Goal: Transaction & Acquisition: Purchase product/service

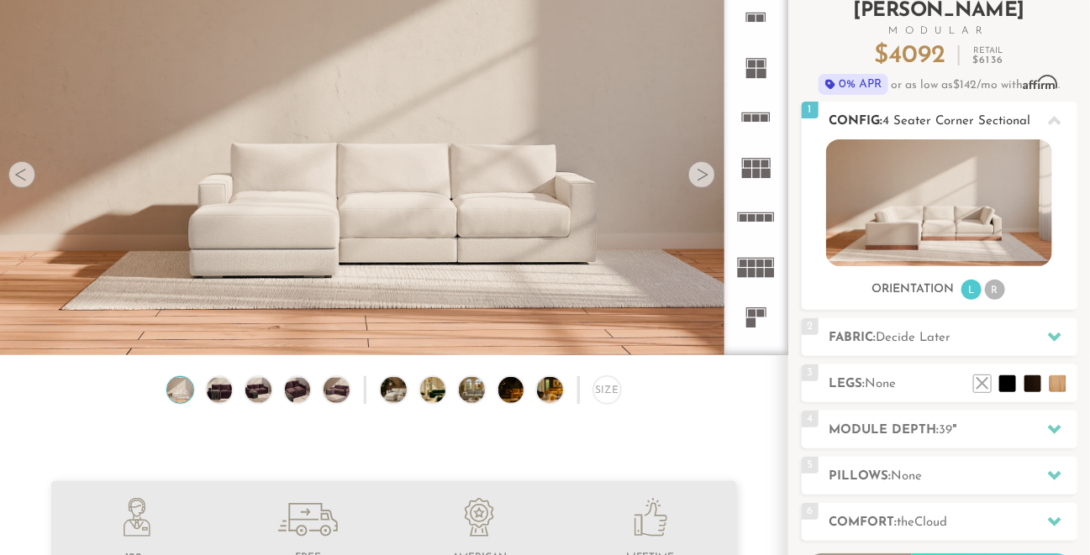
scroll to position [174, 0]
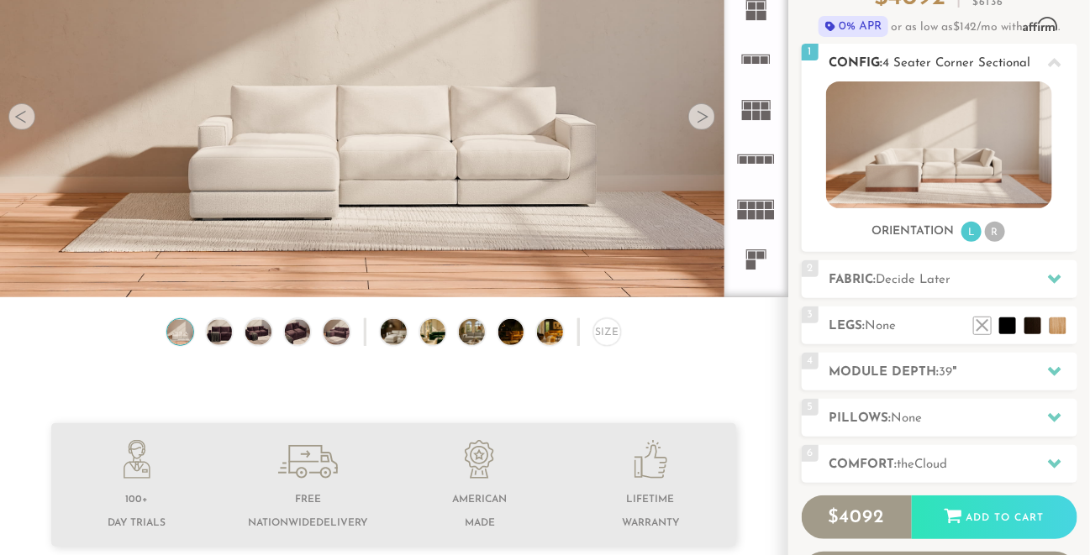
click at [997, 237] on li "R" at bounding box center [995, 232] width 20 height 20
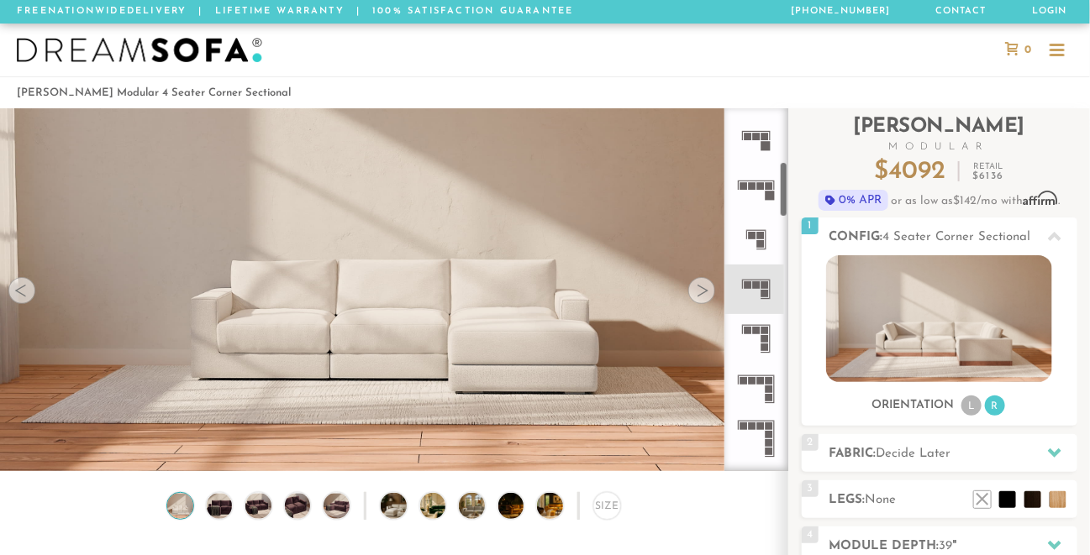
scroll to position [345, 0]
click at [769, 346] on rect at bounding box center [765, 346] width 8 height 8
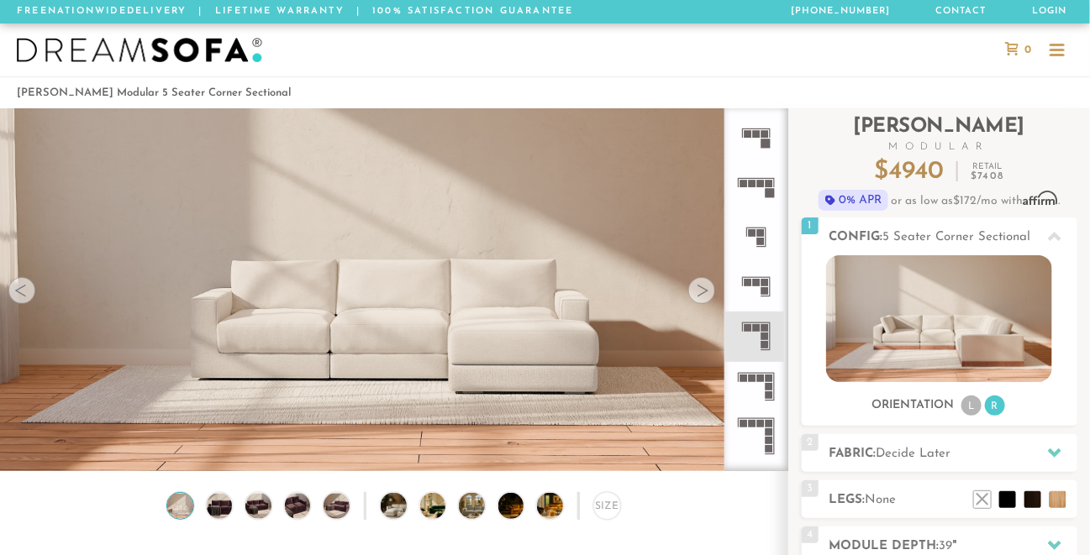
click at [702, 289] on div at bounding box center [701, 290] width 27 height 27
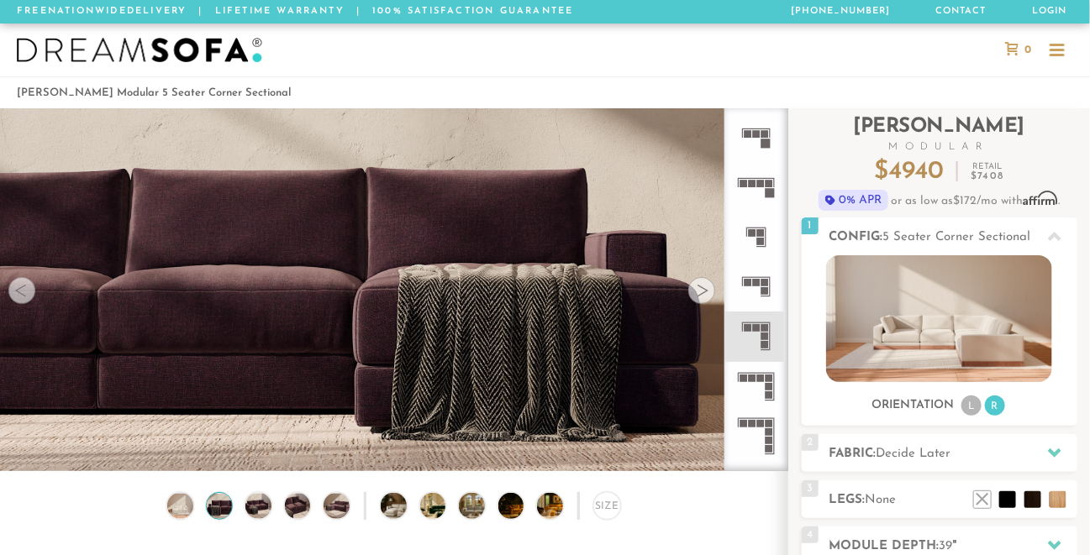
click at [702, 289] on div at bounding box center [701, 290] width 27 height 27
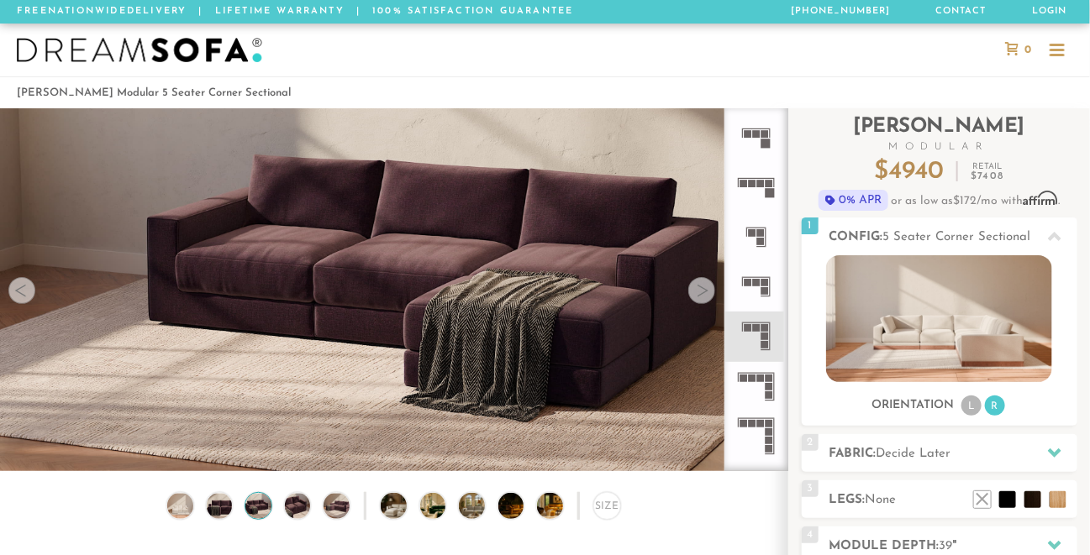
click at [702, 289] on div at bounding box center [701, 290] width 27 height 27
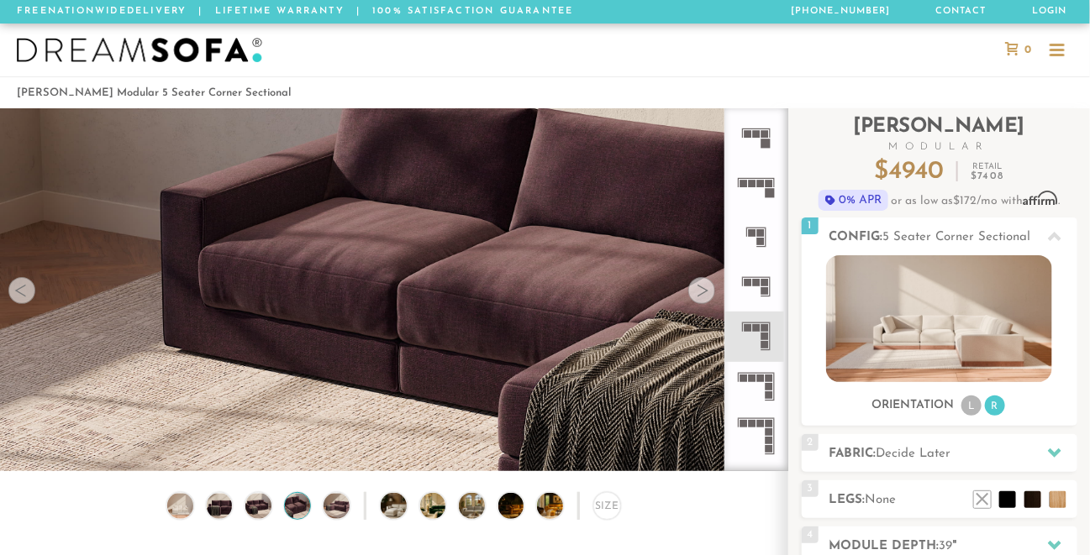
click at [702, 289] on div at bounding box center [701, 290] width 27 height 27
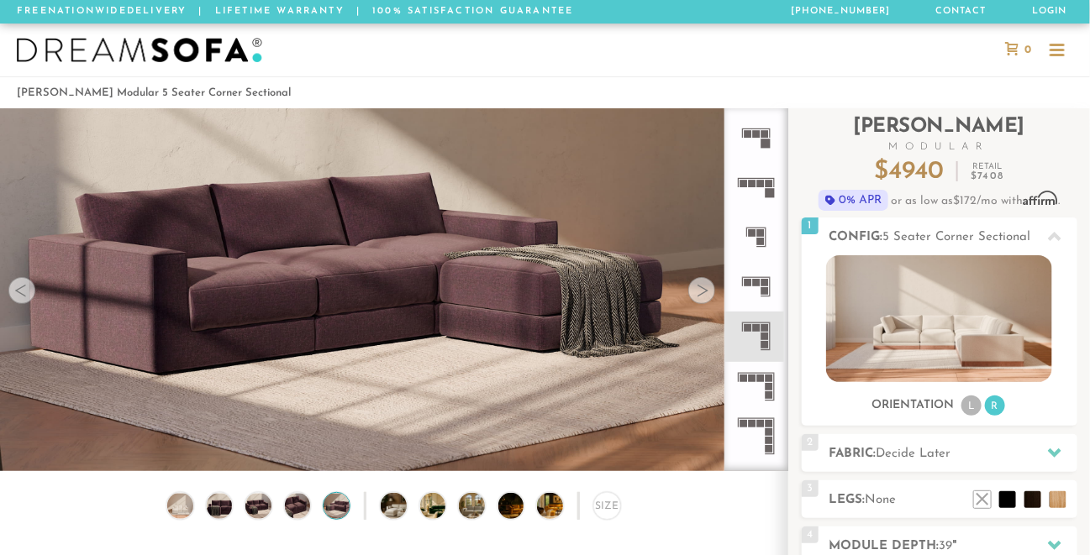
click at [702, 289] on div at bounding box center [701, 290] width 27 height 27
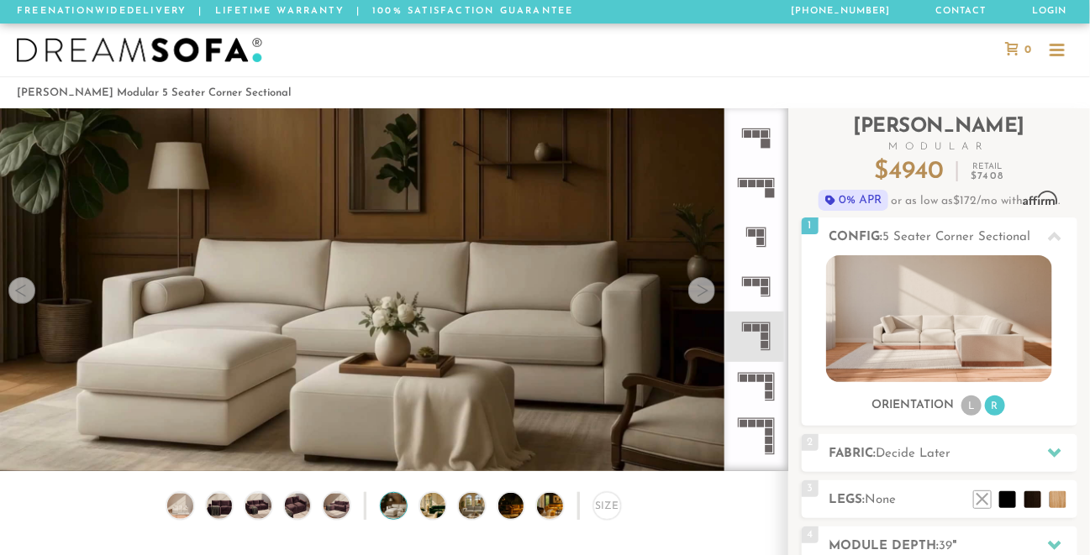
click at [702, 289] on div at bounding box center [701, 290] width 27 height 27
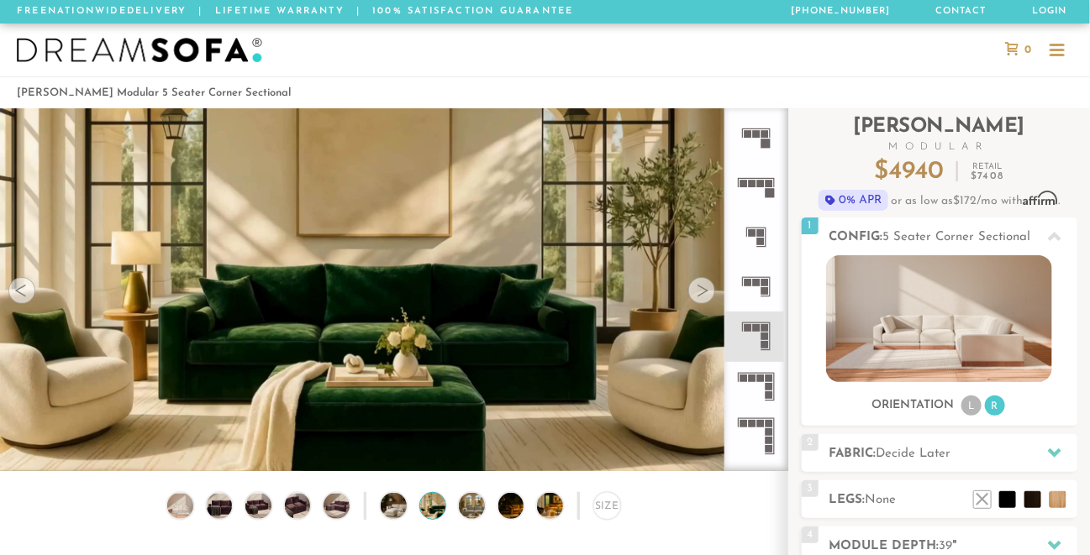
click at [27, 298] on div at bounding box center [21, 290] width 27 height 27
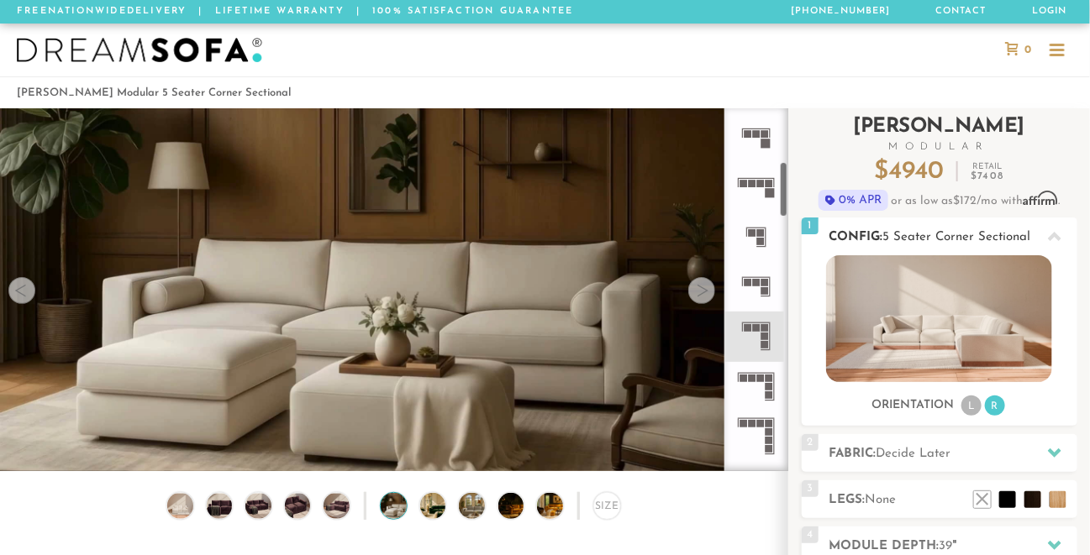
click at [928, 339] on img at bounding box center [939, 318] width 226 height 127
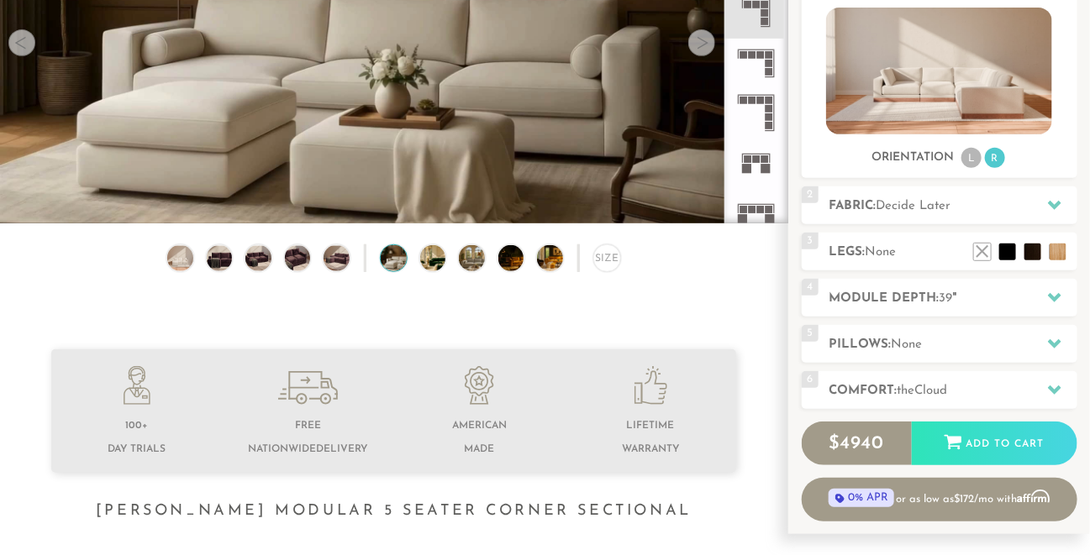
scroll to position [255, 0]
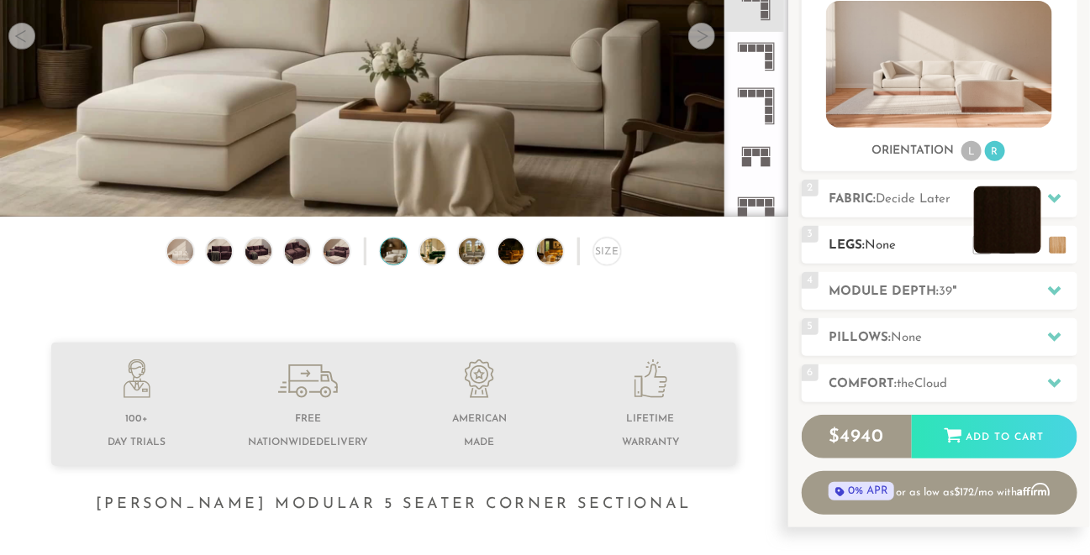
click at [1032, 247] on li at bounding box center [1007, 220] width 67 height 67
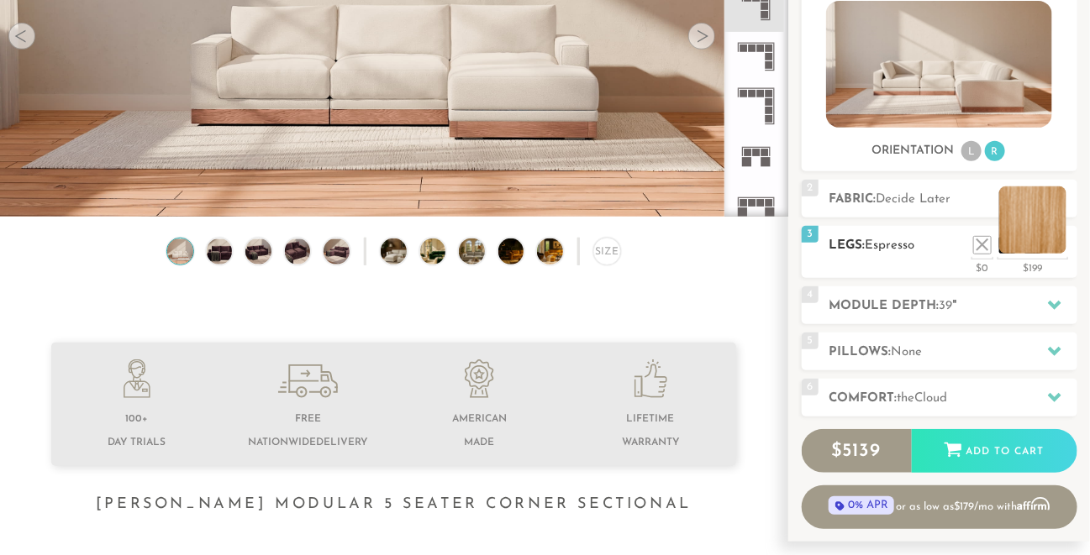
click at [1055, 248] on li at bounding box center [1032, 220] width 67 height 67
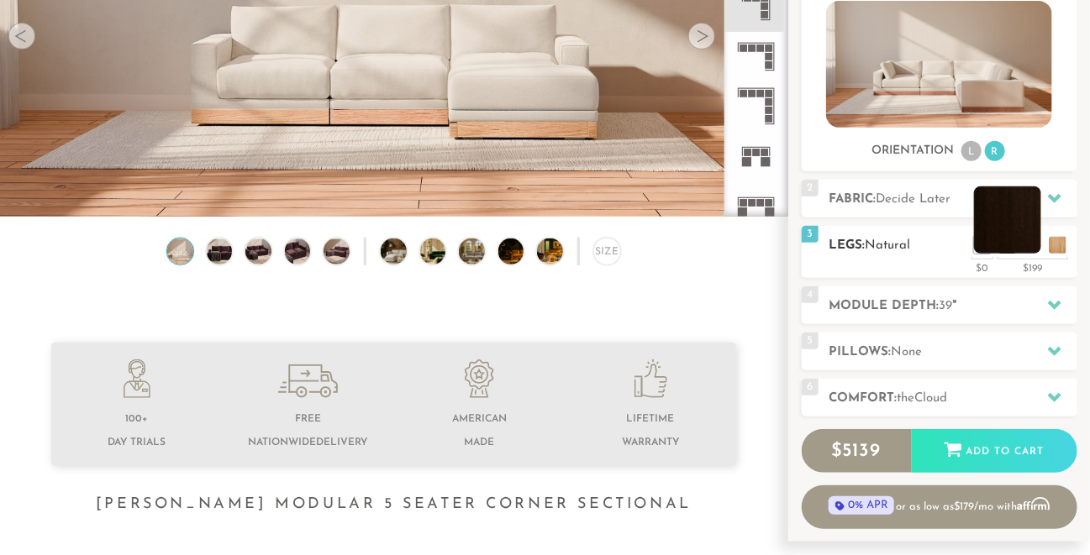
click at [1031, 250] on li at bounding box center [1007, 220] width 67 height 67
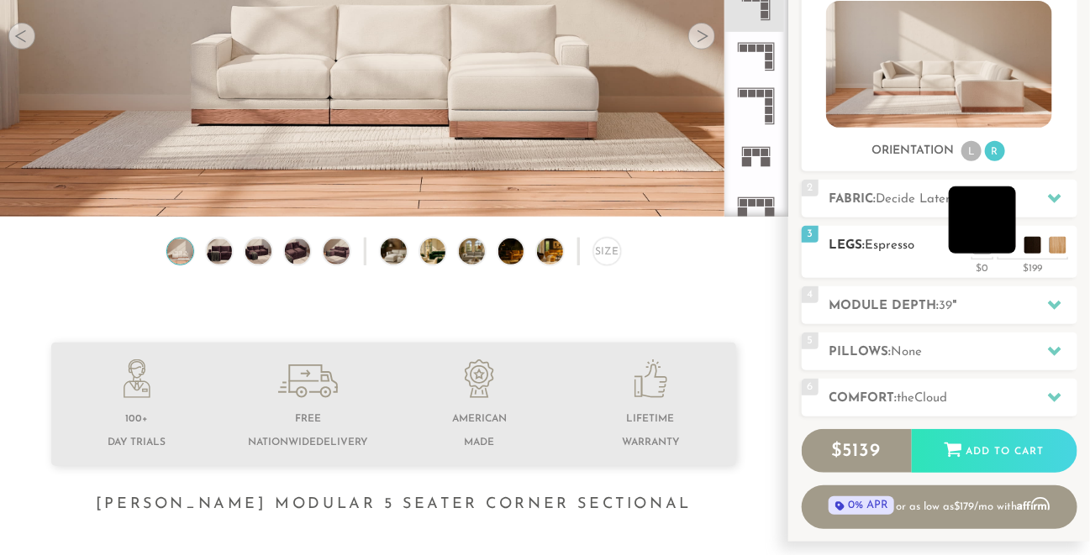
click at [1008, 246] on li at bounding box center [982, 220] width 67 height 67
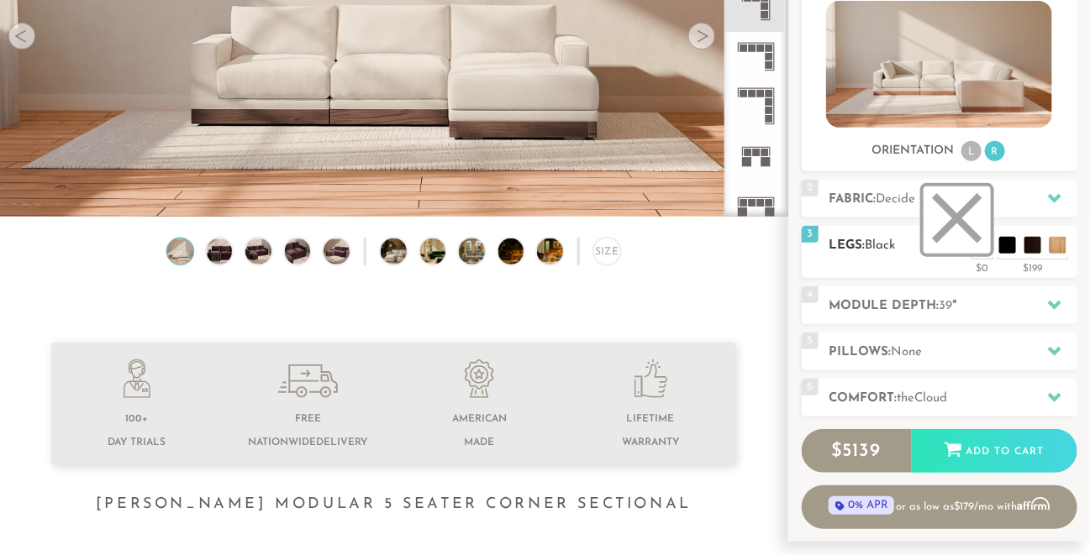
click at [981, 249] on li at bounding box center [956, 220] width 67 height 67
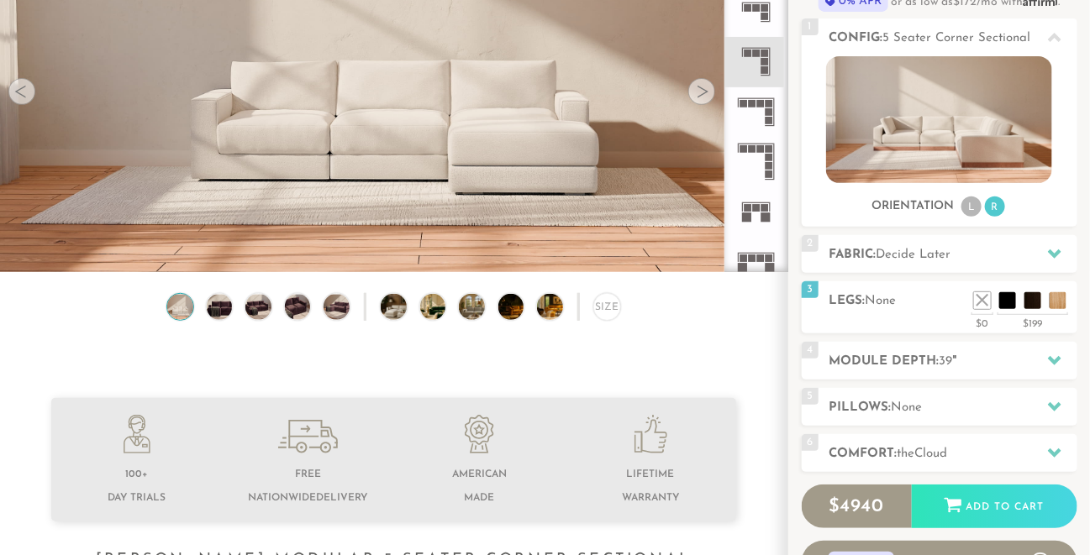
scroll to position [197, 0]
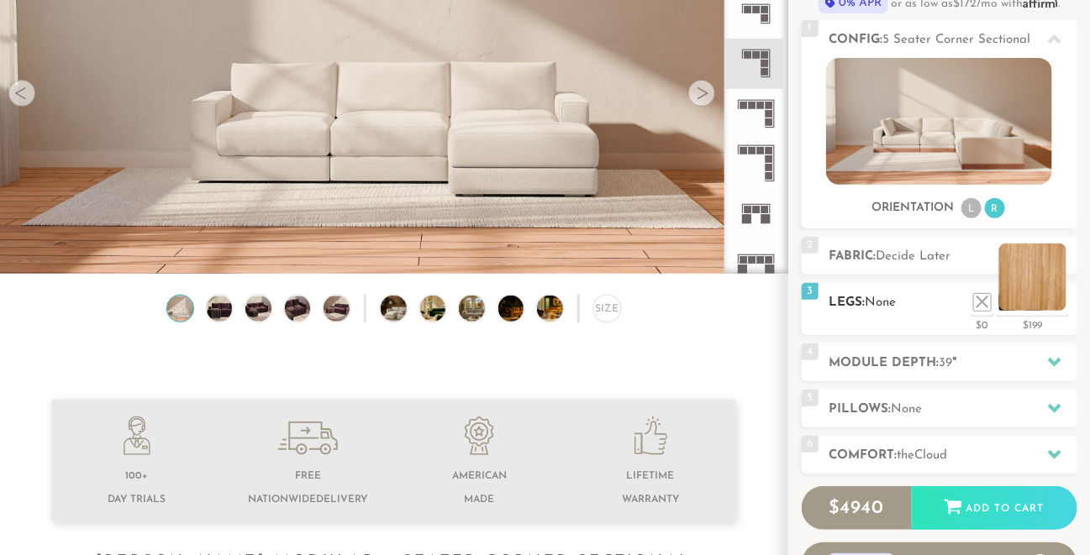
click at [1064, 302] on li at bounding box center [1032, 277] width 67 height 67
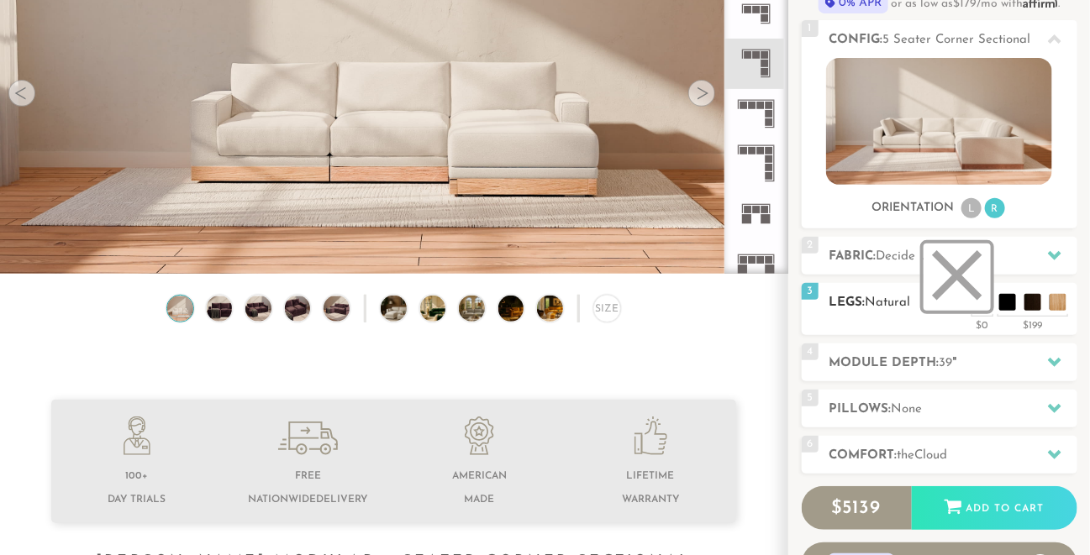
click at [982, 307] on li at bounding box center [956, 277] width 67 height 67
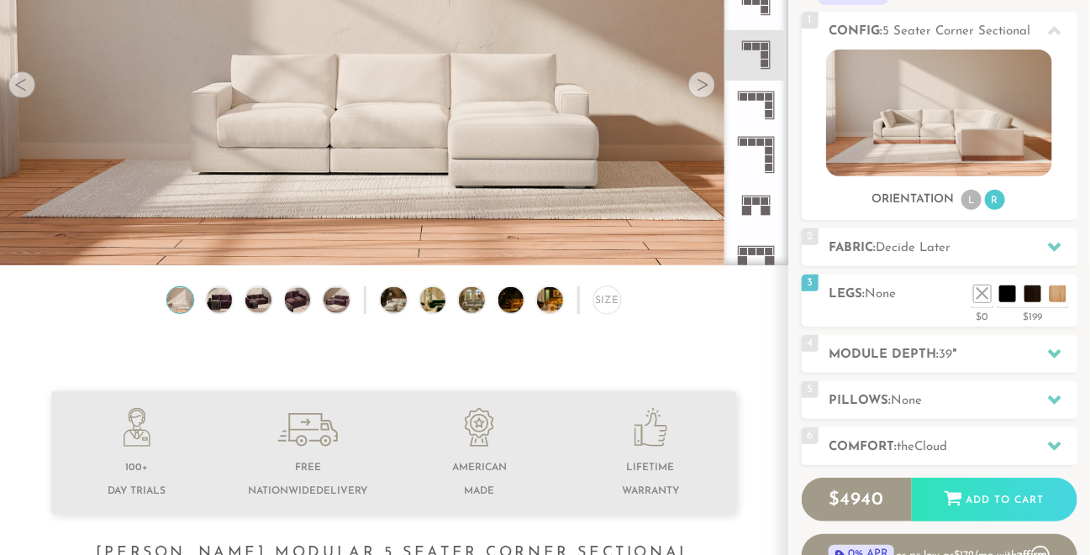
scroll to position [207, 0]
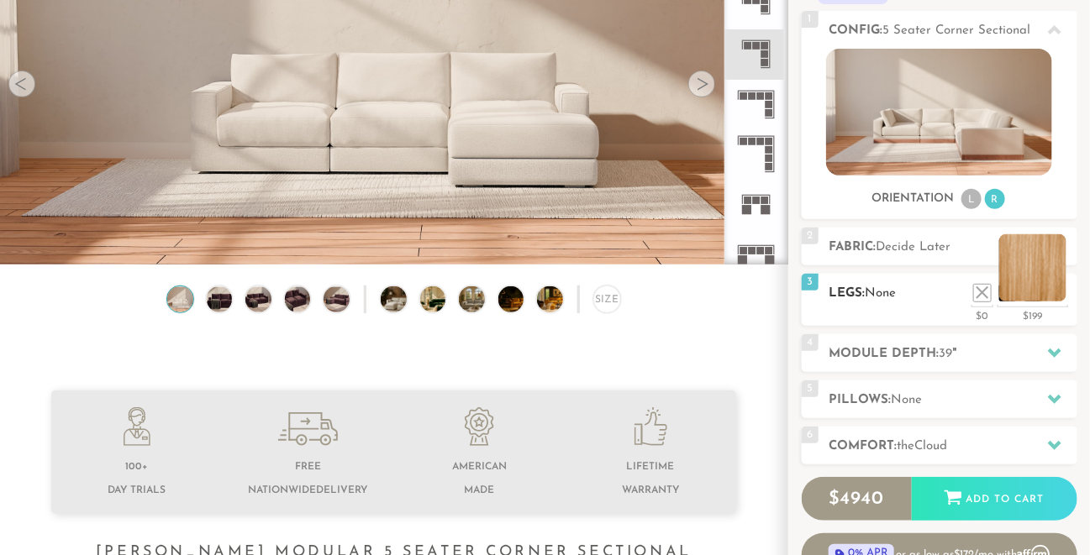
click at [1056, 298] on li at bounding box center [1032, 267] width 67 height 67
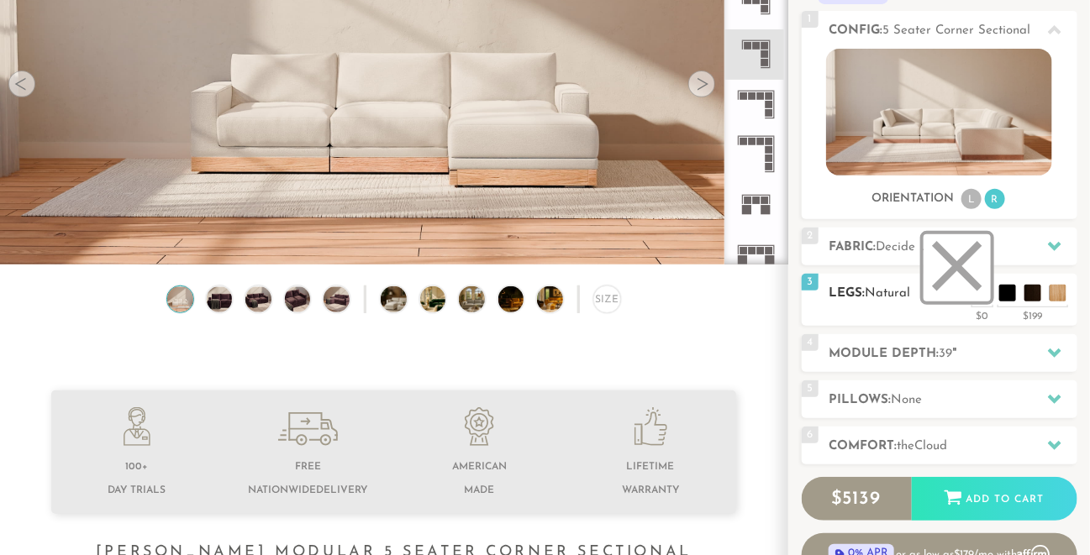
click at [986, 299] on li at bounding box center [956, 267] width 67 height 67
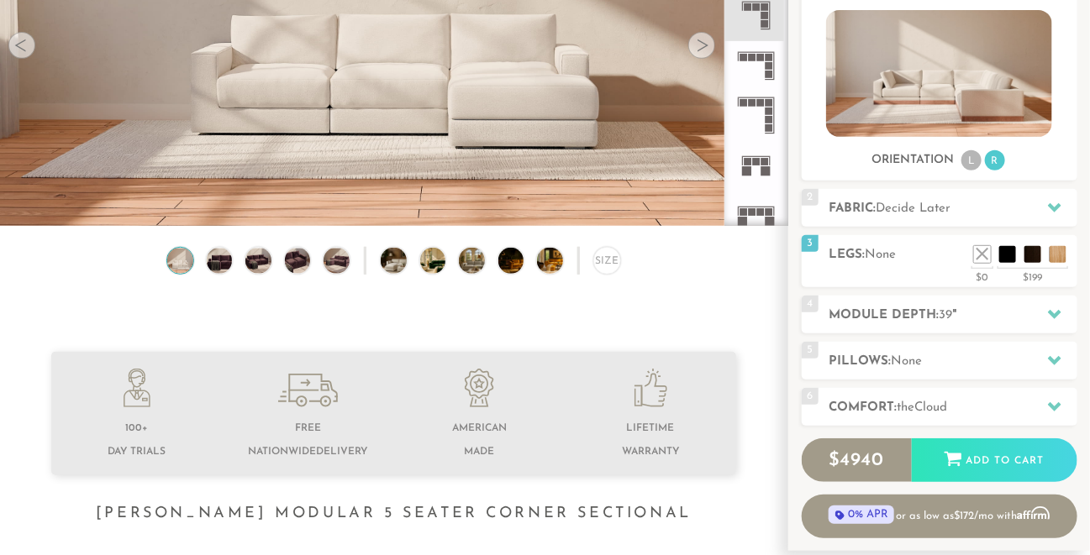
scroll to position [252, 0]
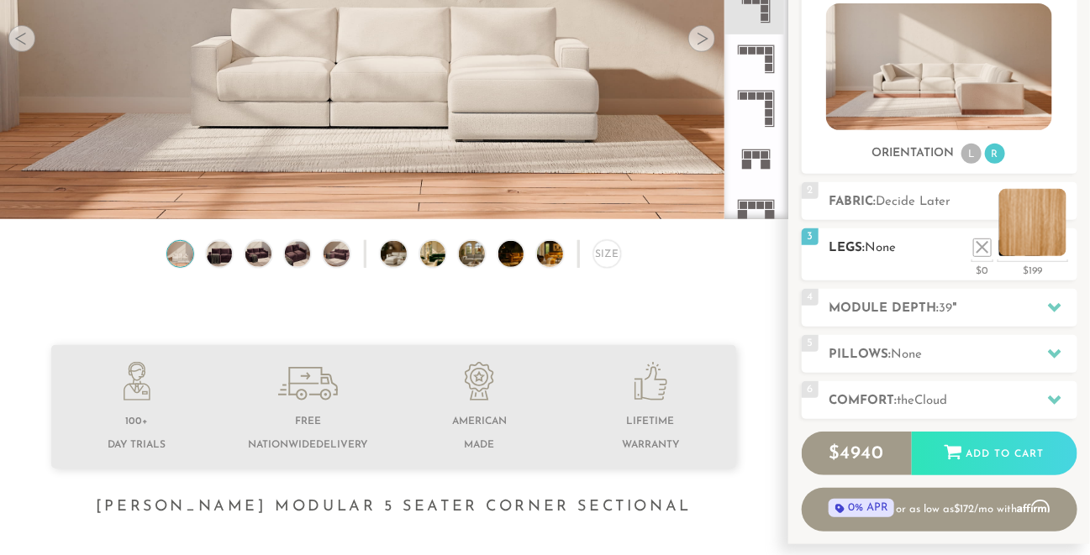
click at [1060, 249] on li at bounding box center [1032, 222] width 67 height 67
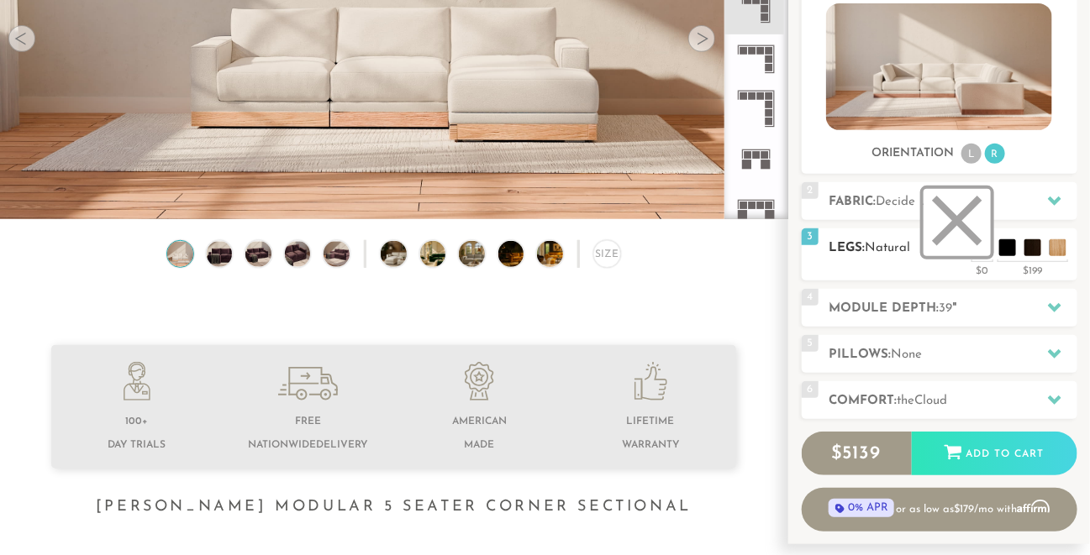
click at [968, 247] on li at bounding box center [956, 222] width 67 height 67
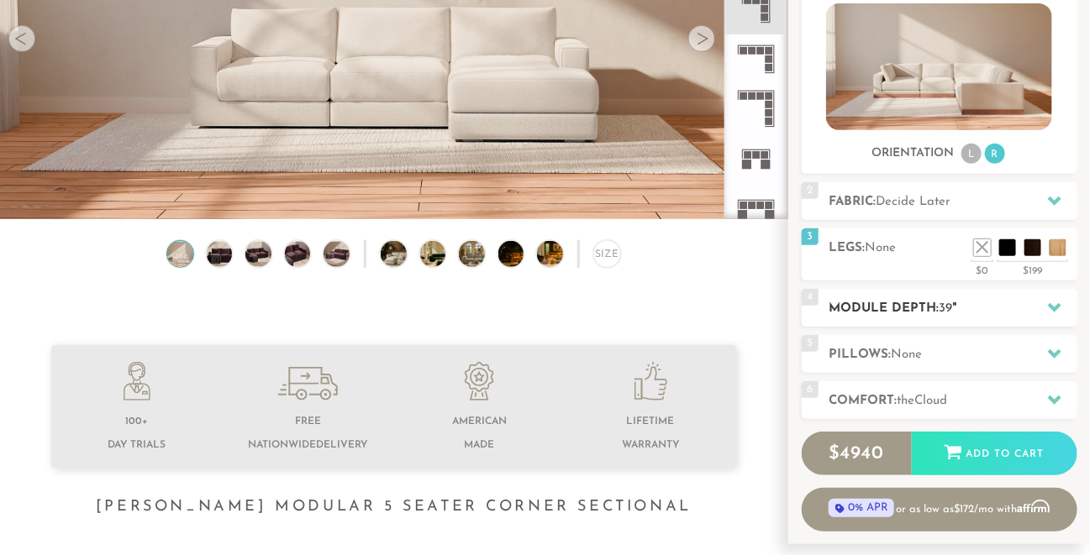
click at [1020, 306] on h2 "Module Depth: 39 "" at bounding box center [953, 308] width 248 height 19
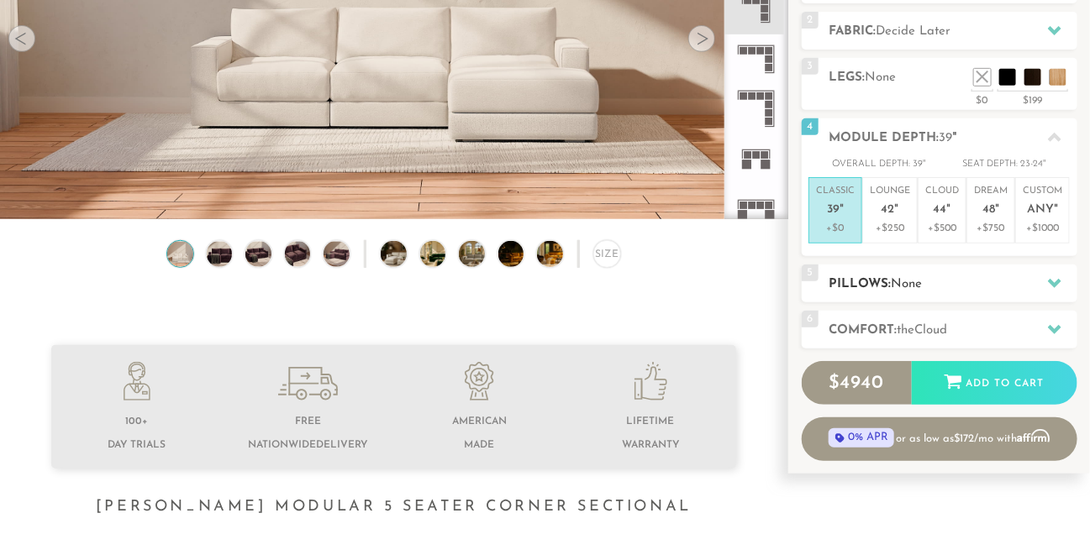
click at [1033, 283] on h2 "Pillows: None" at bounding box center [953, 284] width 248 height 19
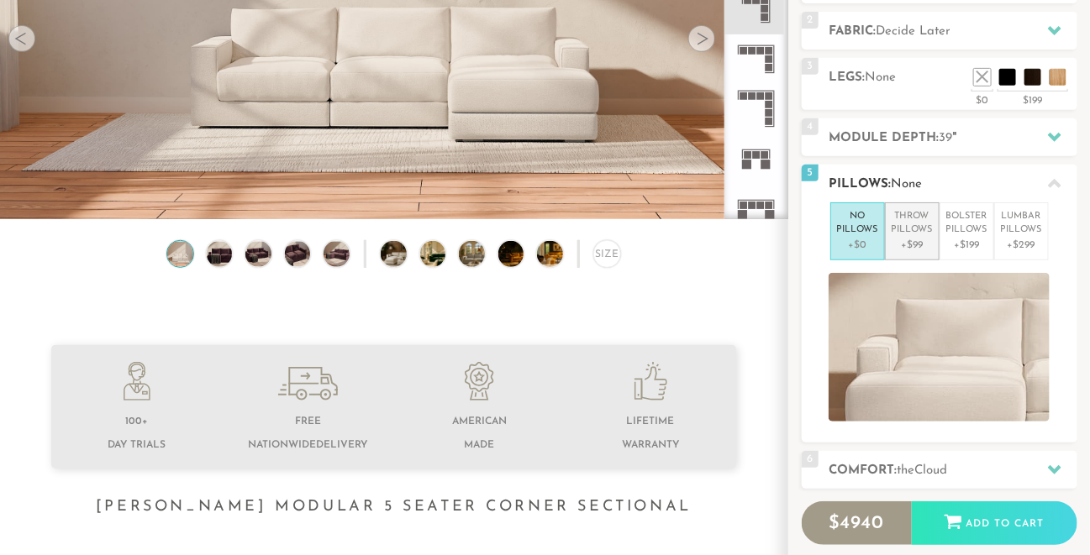
click at [921, 234] on p "Throw Pillows" at bounding box center [911, 224] width 41 height 28
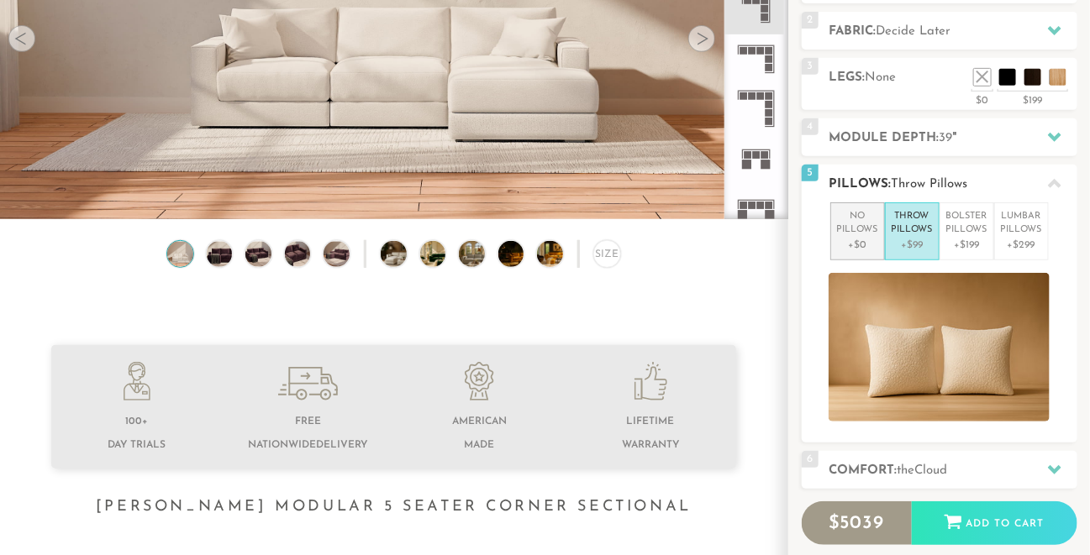
click at [852, 227] on p "No Pillows" at bounding box center [857, 224] width 41 height 28
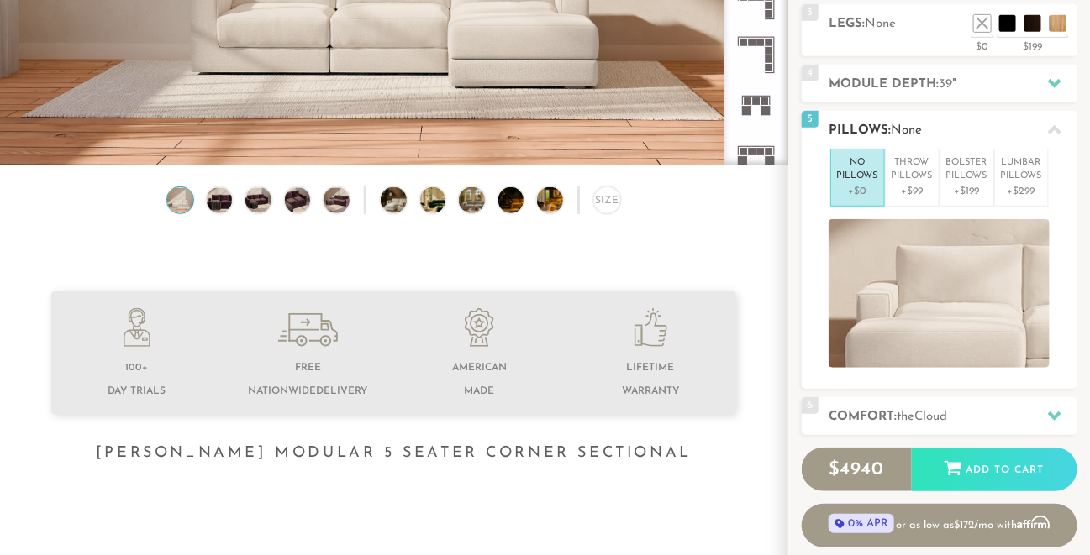
scroll to position [361, 0]
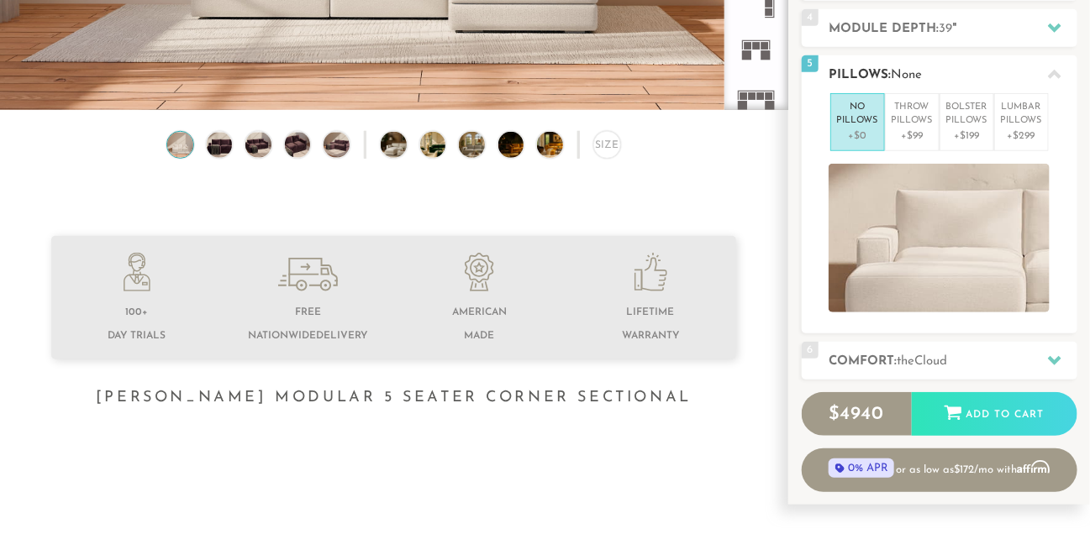
click at [1059, 71] on icon at bounding box center [1054, 74] width 13 height 13
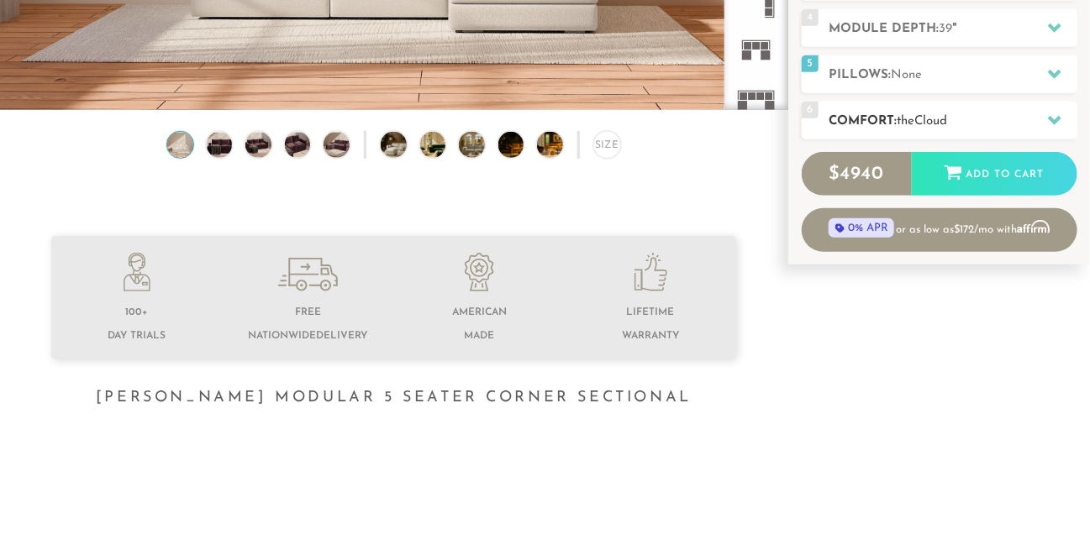
click at [975, 124] on h2 "Comfort: the Cloud" at bounding box center [953, 121] width 248 height 19
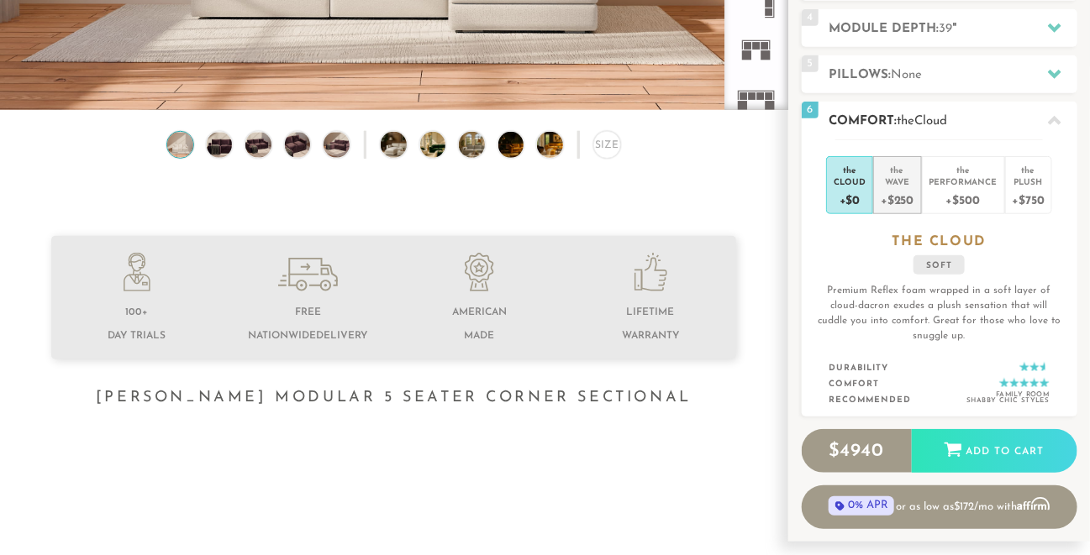
click at [900, 197] on div "+$250" at bounding box center [896, 199] width 33 height 24
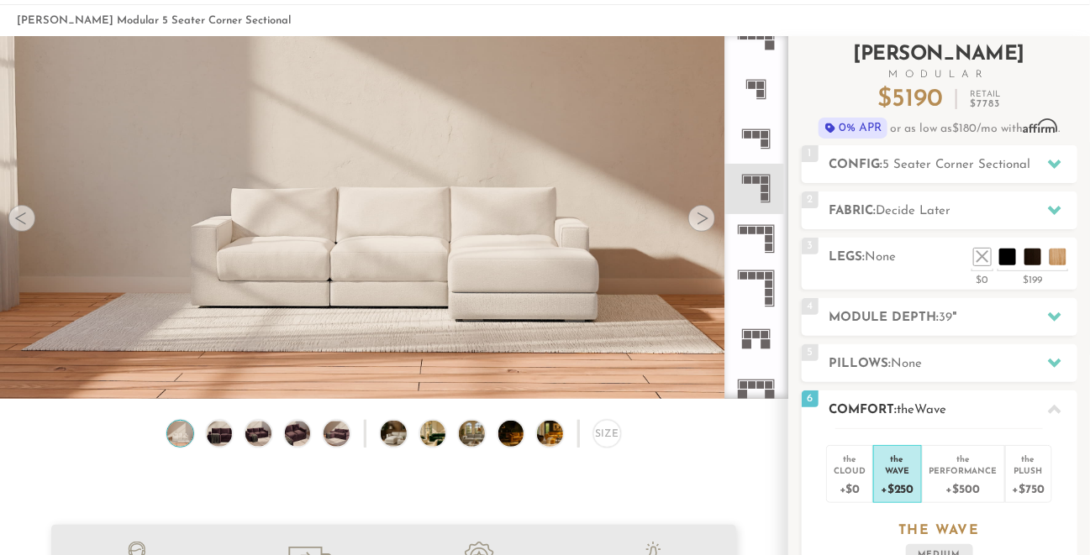
scroll to position [67, 0]
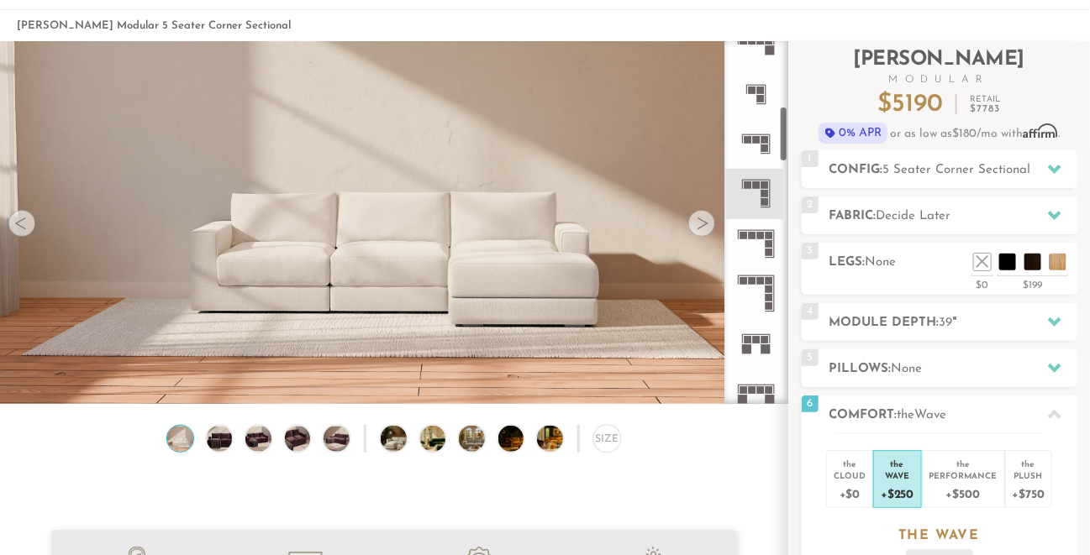
click at [708, 221] on div at bounding box center [701, 223] width 27 height 27
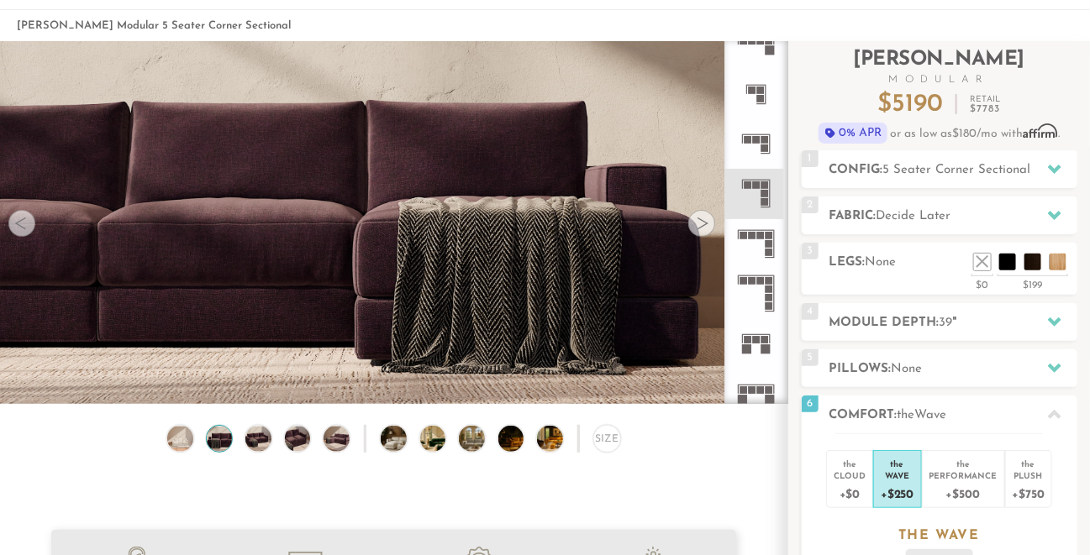
click at [709, 222] on div at bounding box center [701, 223] width 27 height 27
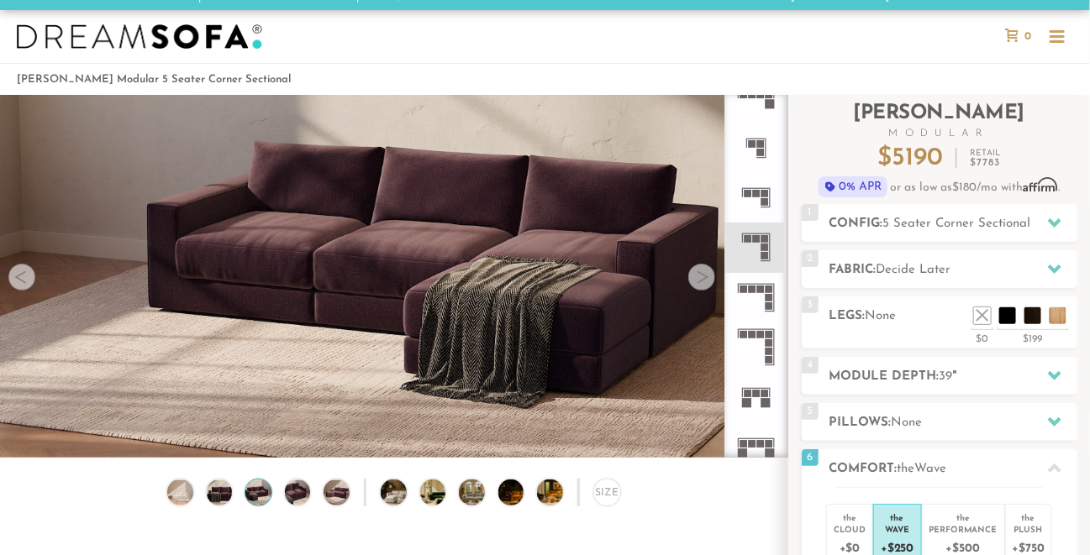
scroll to position [0, 0]
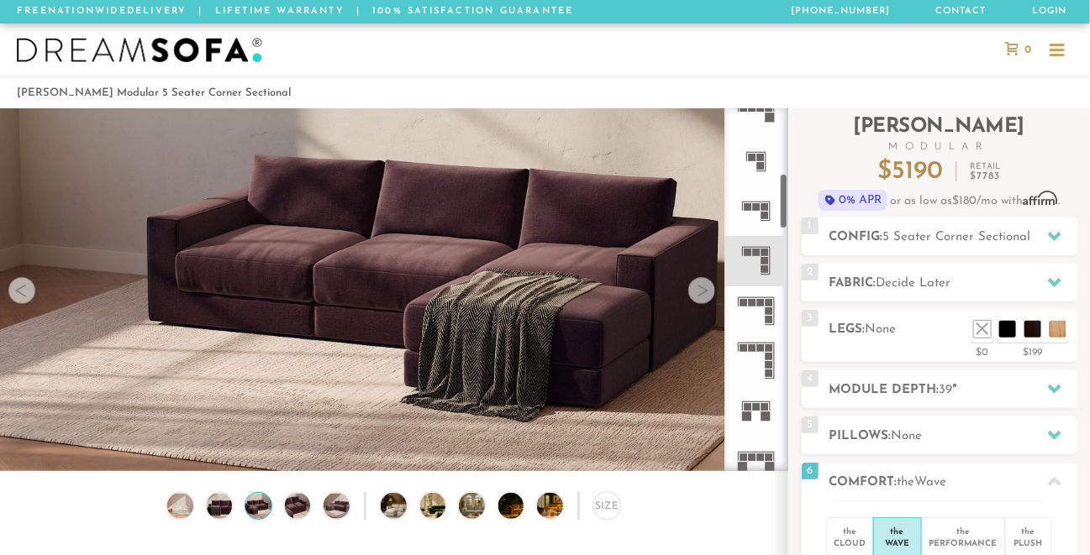
click at [761, 211] on icon at bounding box center [756, 212] width 50 height 50
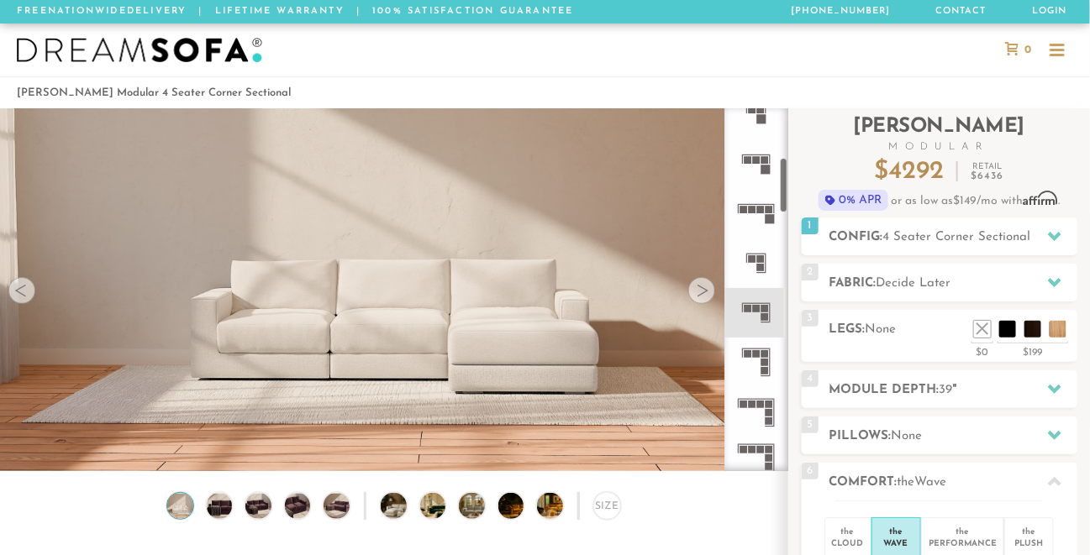
scroll to position [318, 0]
click at [766, 173] on rect at bounding box center [765, 170] width 9 height 9
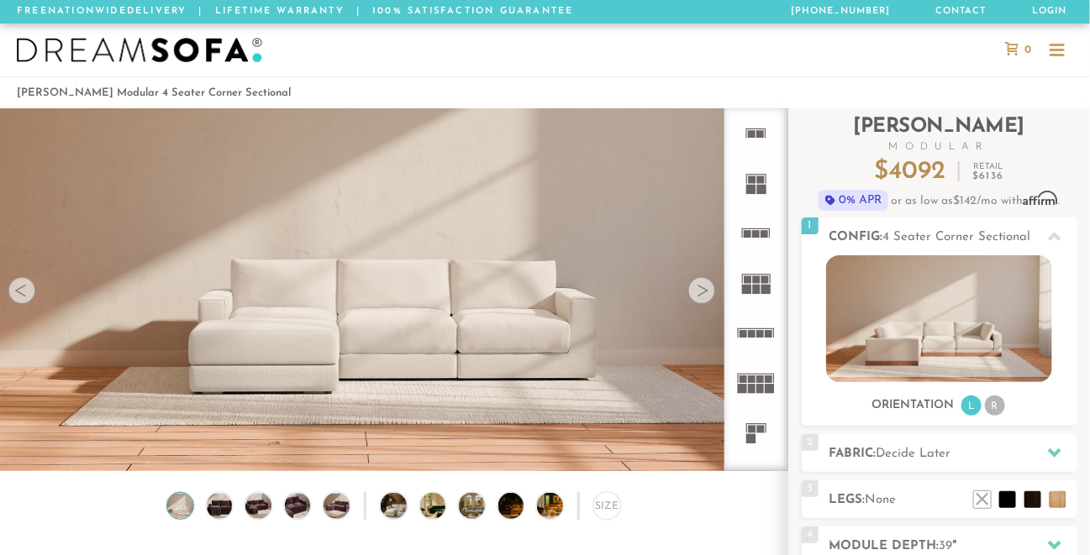
scroll to position [15, 14]
